Goal: Transaction & Acquisition: Book appointment/travel/reservation

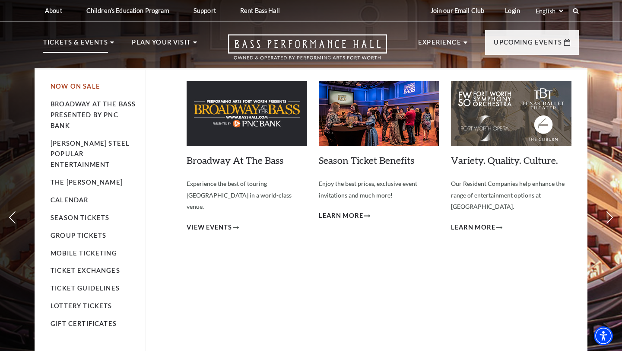
click at [82, 84] on link "Now On Sale" at bounding box center [76, 86] width 50 height 7
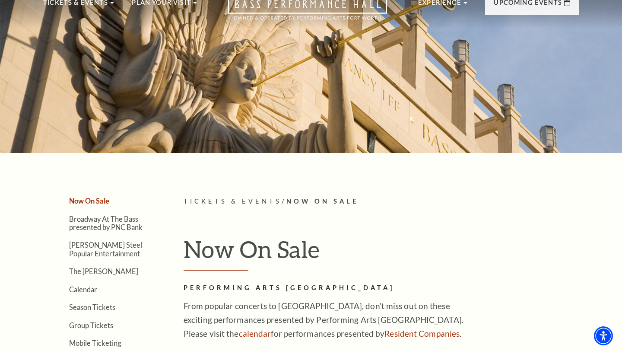
scroll to position [103, 0]
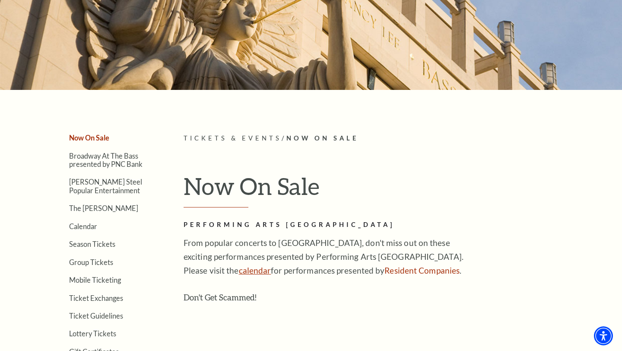
click at [239, 270] on link "calendar" at bounding box center [255, 270] width 32 height 10
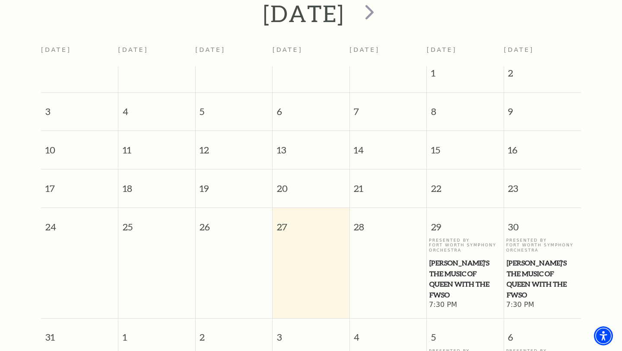
scroll to position [223, 0]
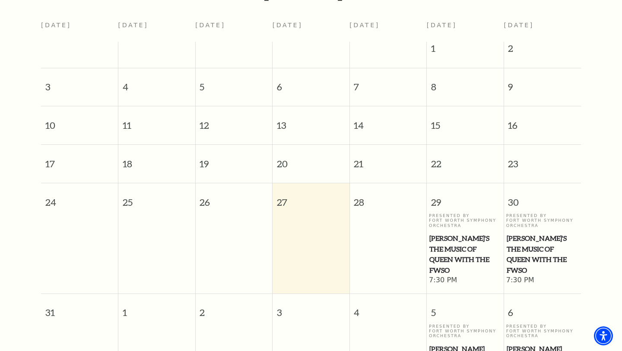
click at [461, 241] on span "Windborne's The Music of Queen with the FWSO" at bounding box center [466, 254] width 72 height 43
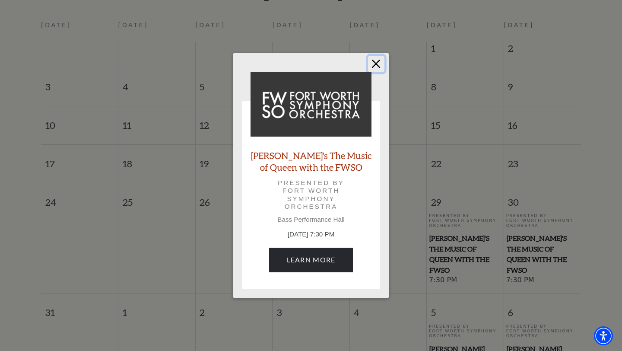
click at [373, 67] on button "Close" at bounding box center [376, 64] width 16 height 16
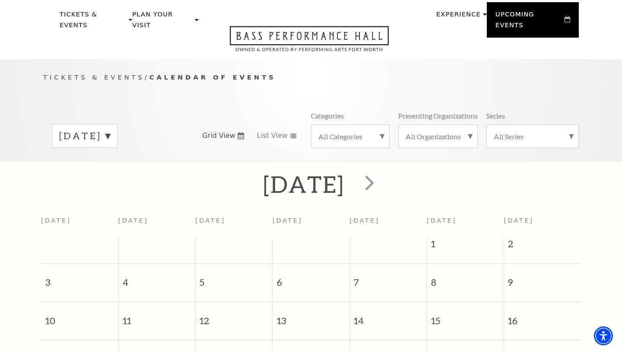
scroll to position [0, 0]
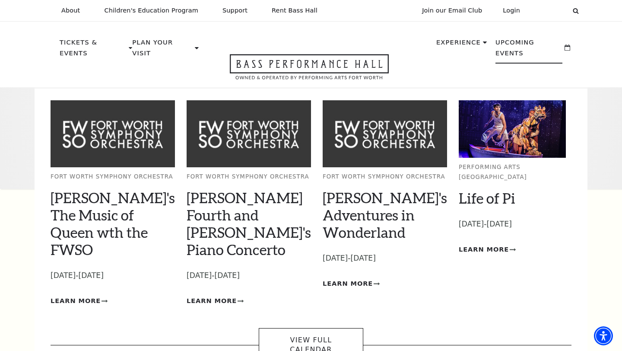
click at [509, 45] on p "Upcoming Events" at bounding box center [529, 50] width 67 height 26
click at [532, 43] on p "Upcoming Events" at bounding box center [529, 50] width 67 height 26
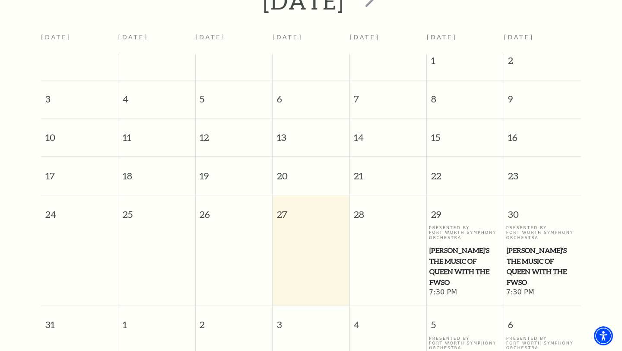
scroll to position [218, 0]
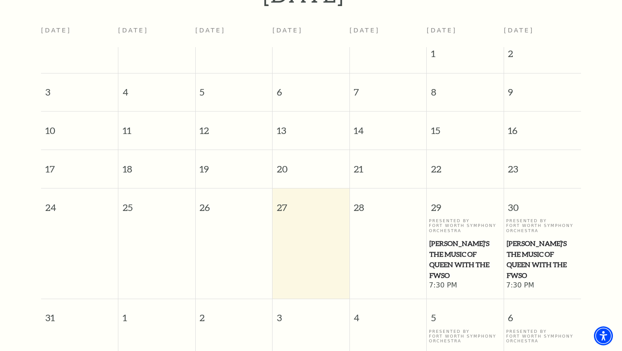
click at [467, 238] on span "Windborne's The Music of Queen with the FWSO" at bounding box center [466, 259] width 72 height 43
